Goal: Book appointment/travel/reservation

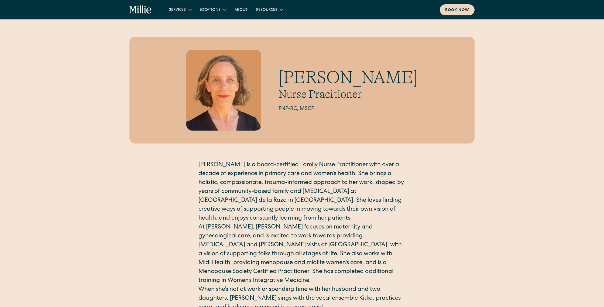
click at [456, 11] on div "Book now" at bounding box center [457, 11] width 24 height 6
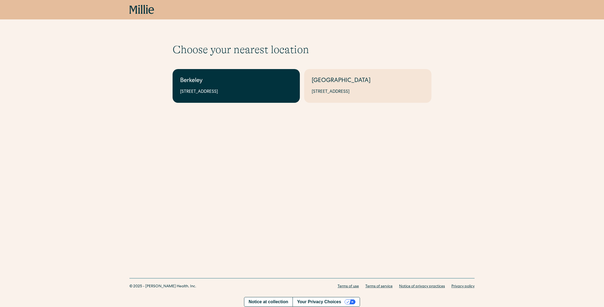
click at [227, 77] on div "Berkeley" at bounding box center [236, 81] width 112 height 9
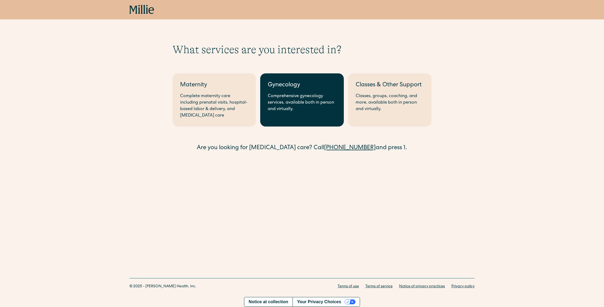
click at [280, 92] on link "Gynecology Comprehensive gynecology services, available both in person and virt…" at bounding box center [301, 99] width 83 height 53
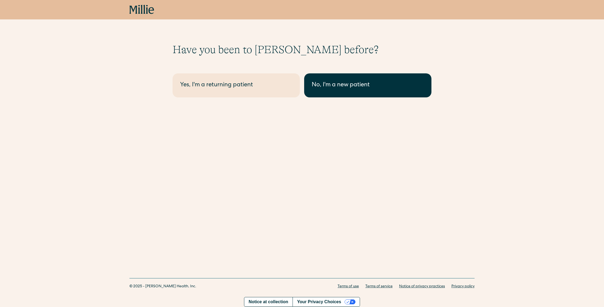
click at [328, 84] on div "No, I'm a new patient" at bounding box center [368, 85] width 112 height 9
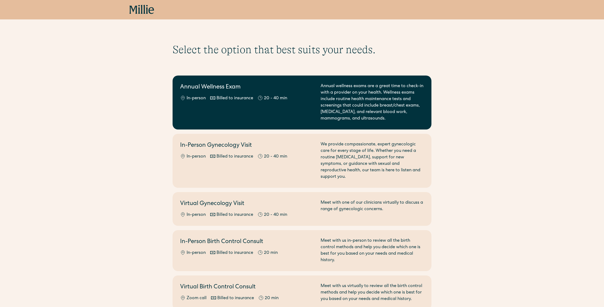
click at [333, 95] on div "Annual wellness exams are a great time to check-in with a provider on your heal…" at bounding box center [372, 102] width 103 height 39
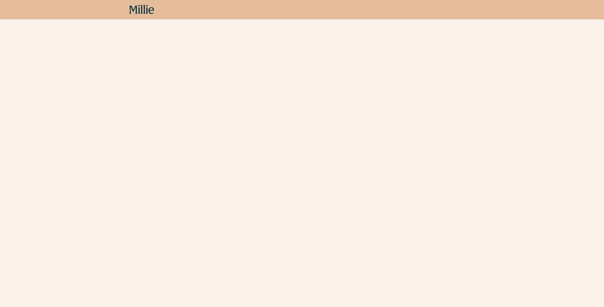
scroll to position [109, 0]
click at [498, 149] on div "Schedule your appointment This below only shows on maternity + location Materni…" at bounding box center [302, 111] width 604 height 354
